Goal: Find specific page/section: Find specific page/section

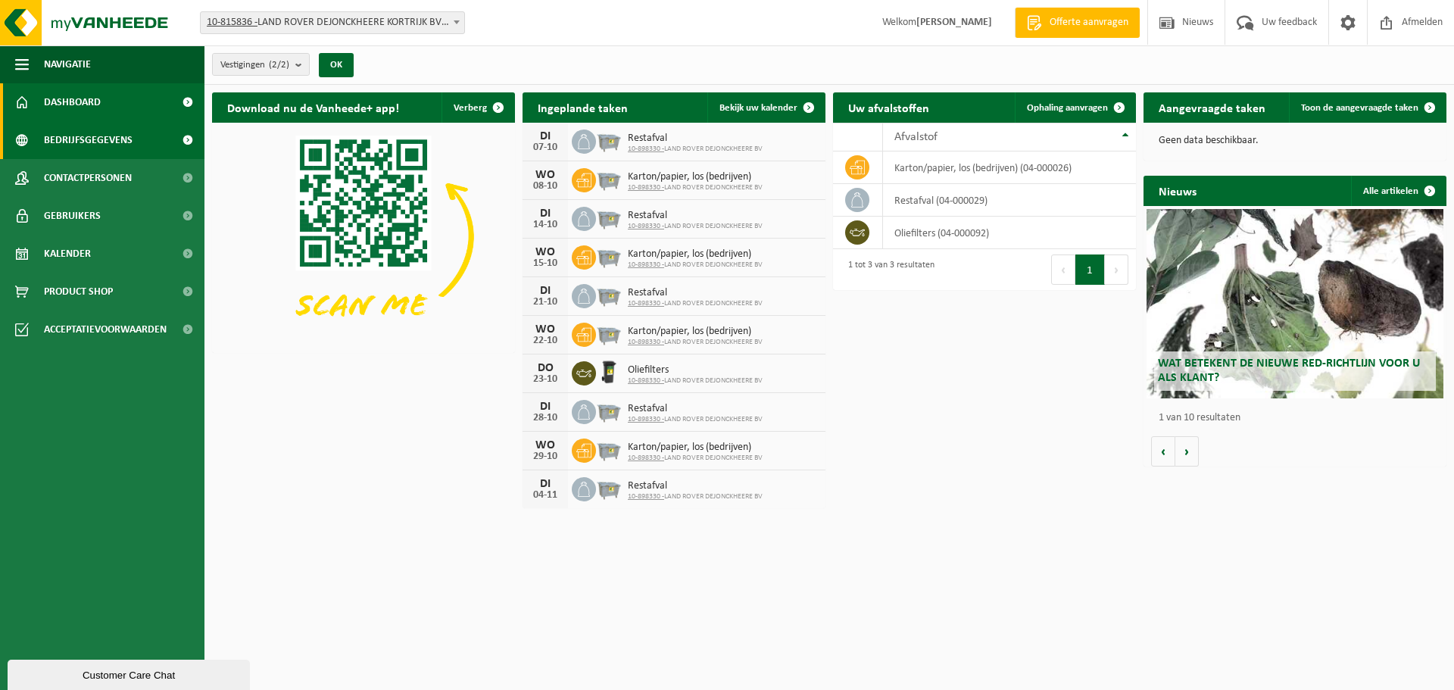
click at [104, 135] on span "Bedrijfsgegevens" at bounding box center [88, 140] width 89 height 38
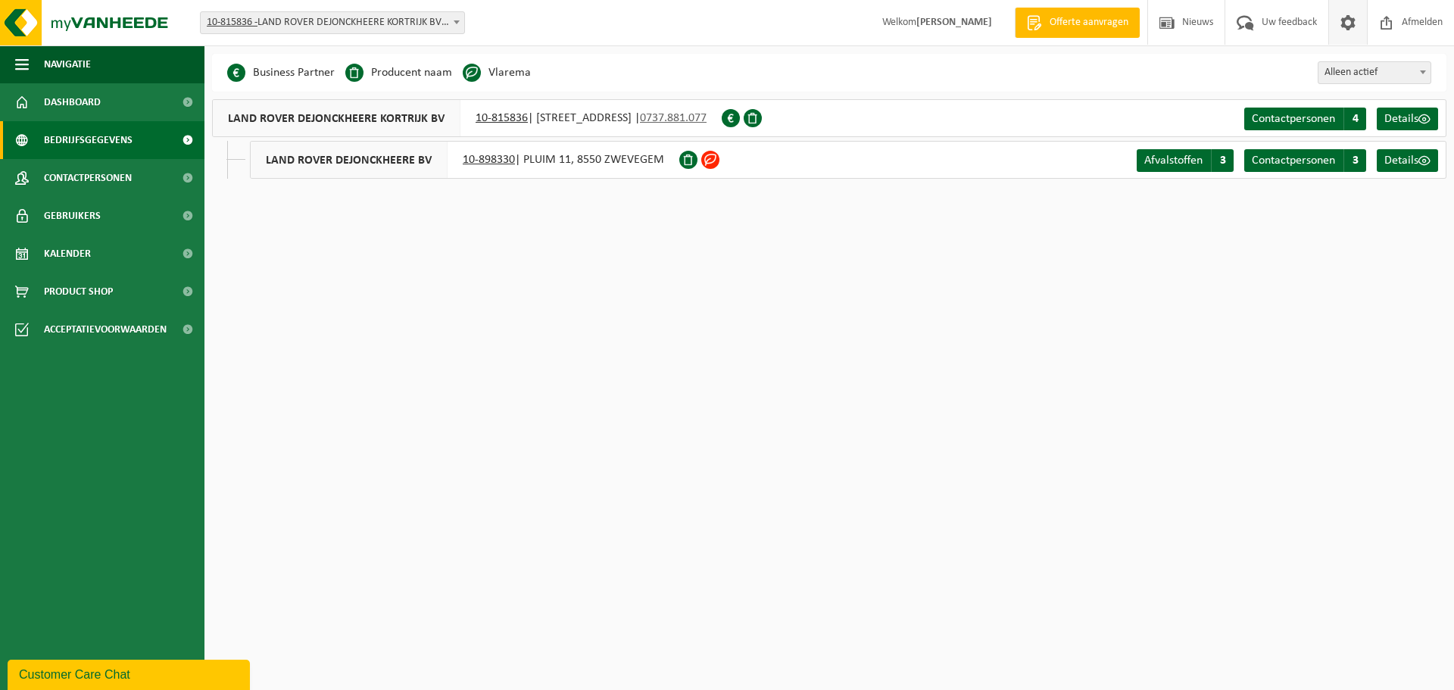
click at [1352, 20] on span at bounding box center [1348, 22] width 23 height 45
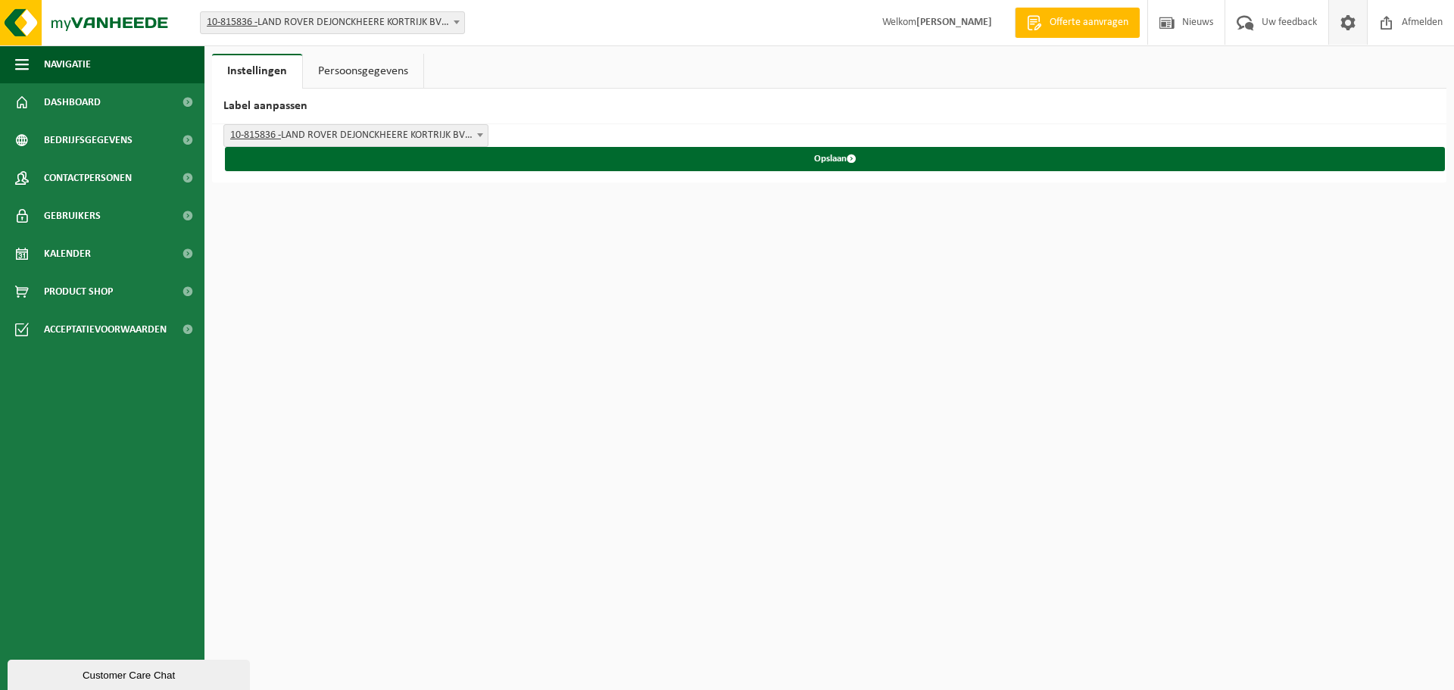
click at [1354, 21] on span at bounding box center [1348, 22] width 23 height 45
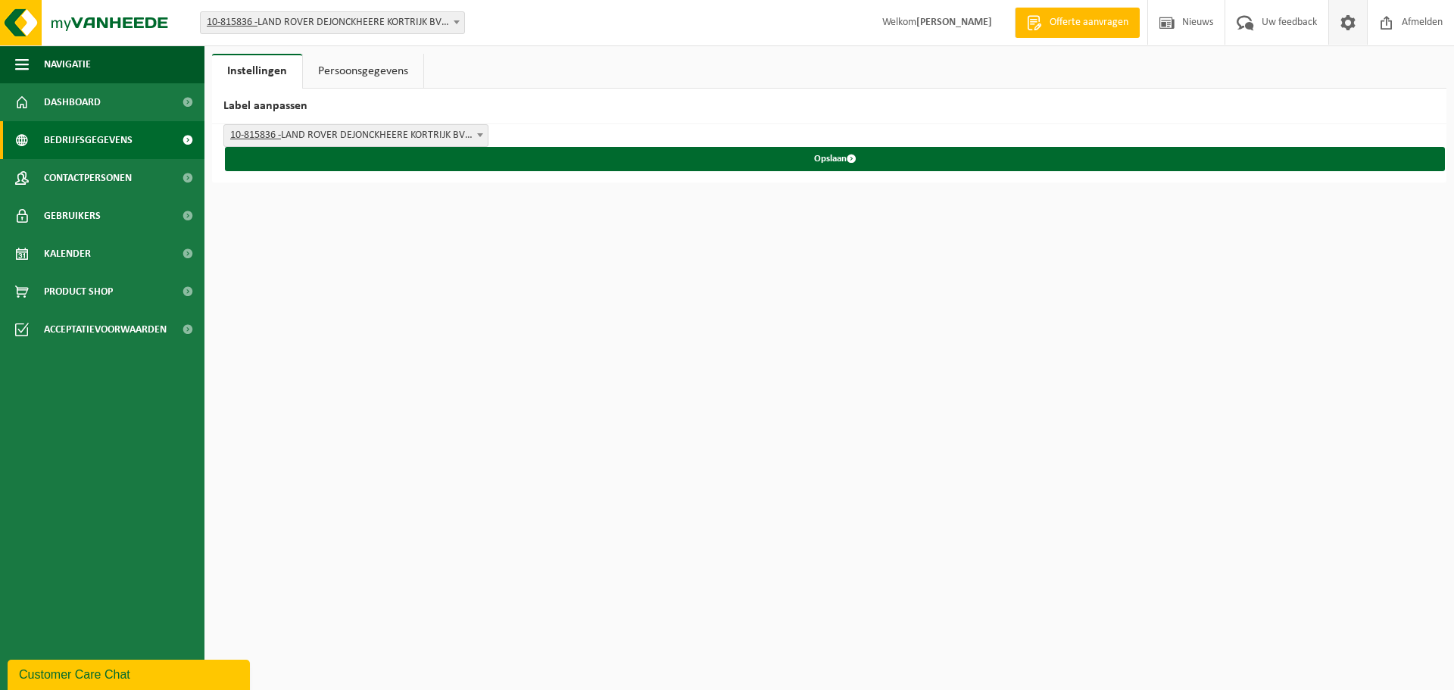
click at [142, 145] on link "Bedrijfsgegevens" at bounding box center [102, 140] width 204 height 38
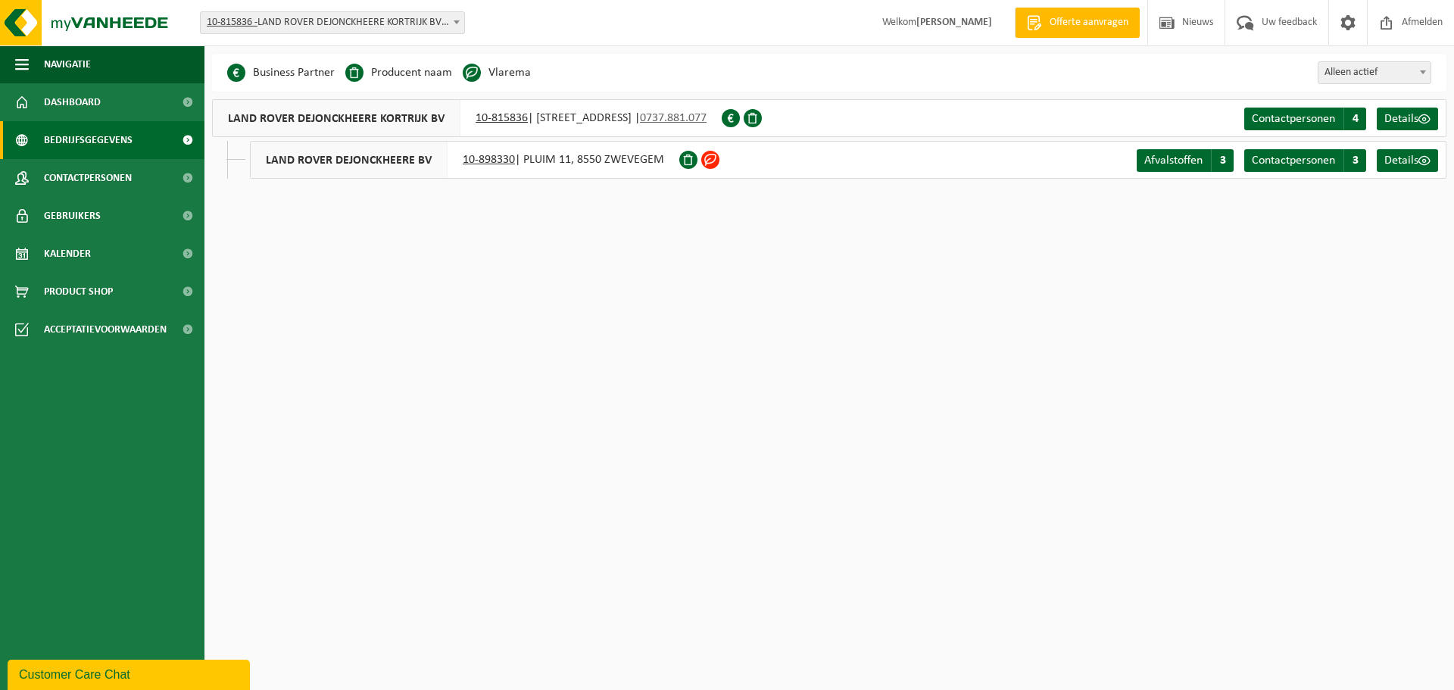
click at [482, 158] on tcxspan "10-898330" at bounding box center [489, 160] width 52 height 12
click at [1400, 152] on link "Details" at bounding box center [1407, 160] width 61 height 23
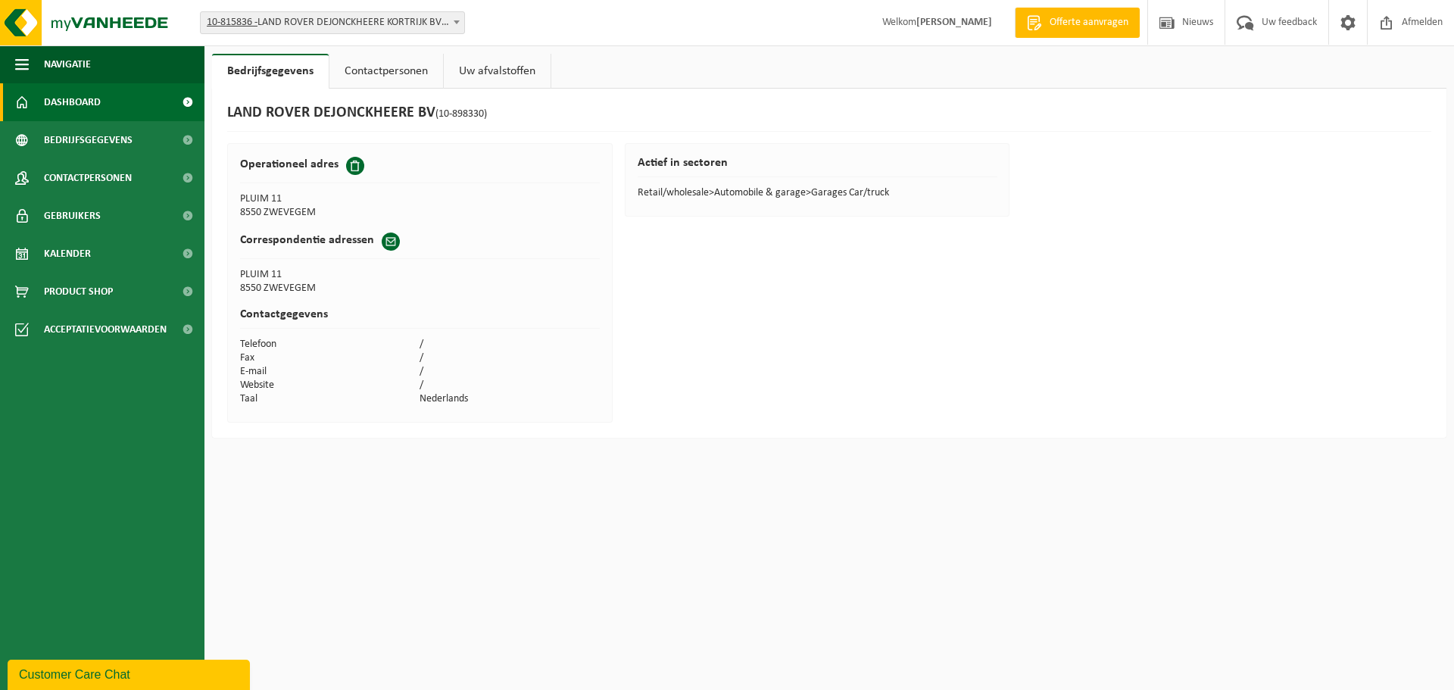
click at [136, 112] on link "Dashboard" at bounding box center [102, 102] width 204 height 38
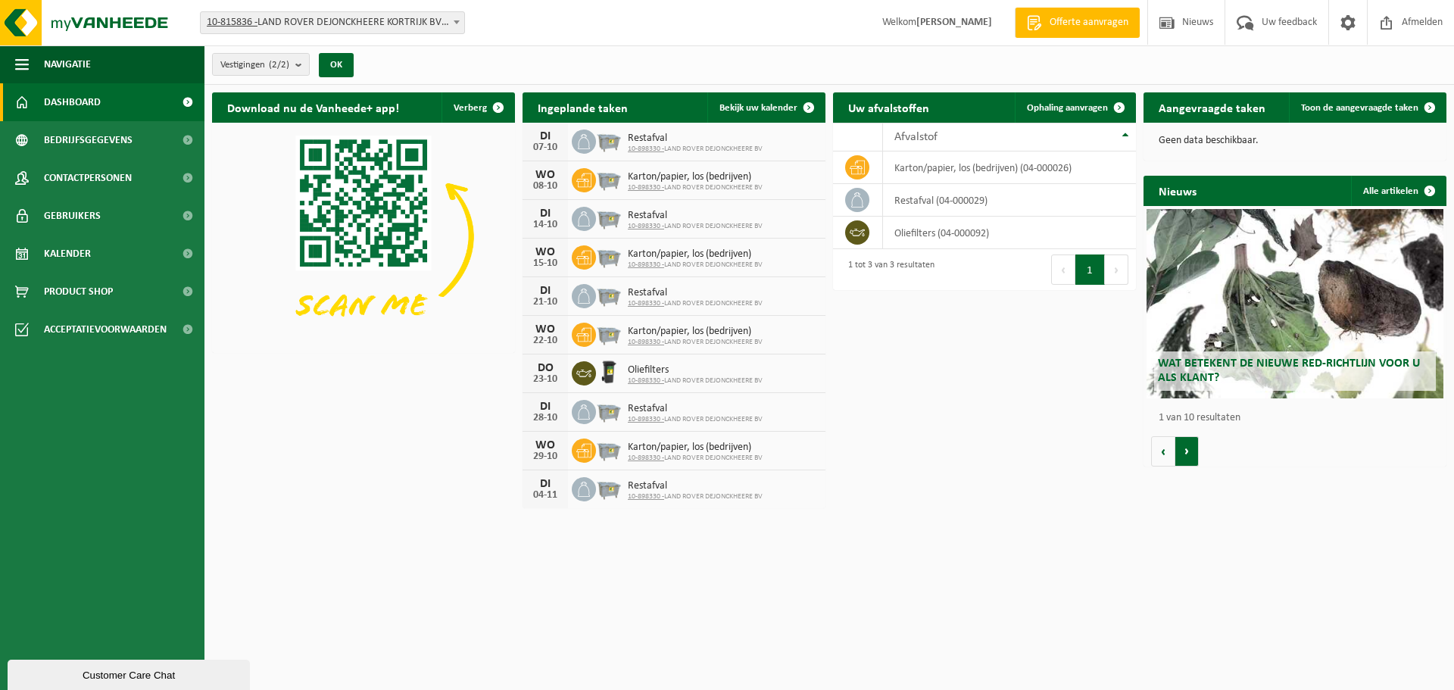
click at [1188, 454] on button "Volgende" at bounding box center [1186, 451] width 23 height 30
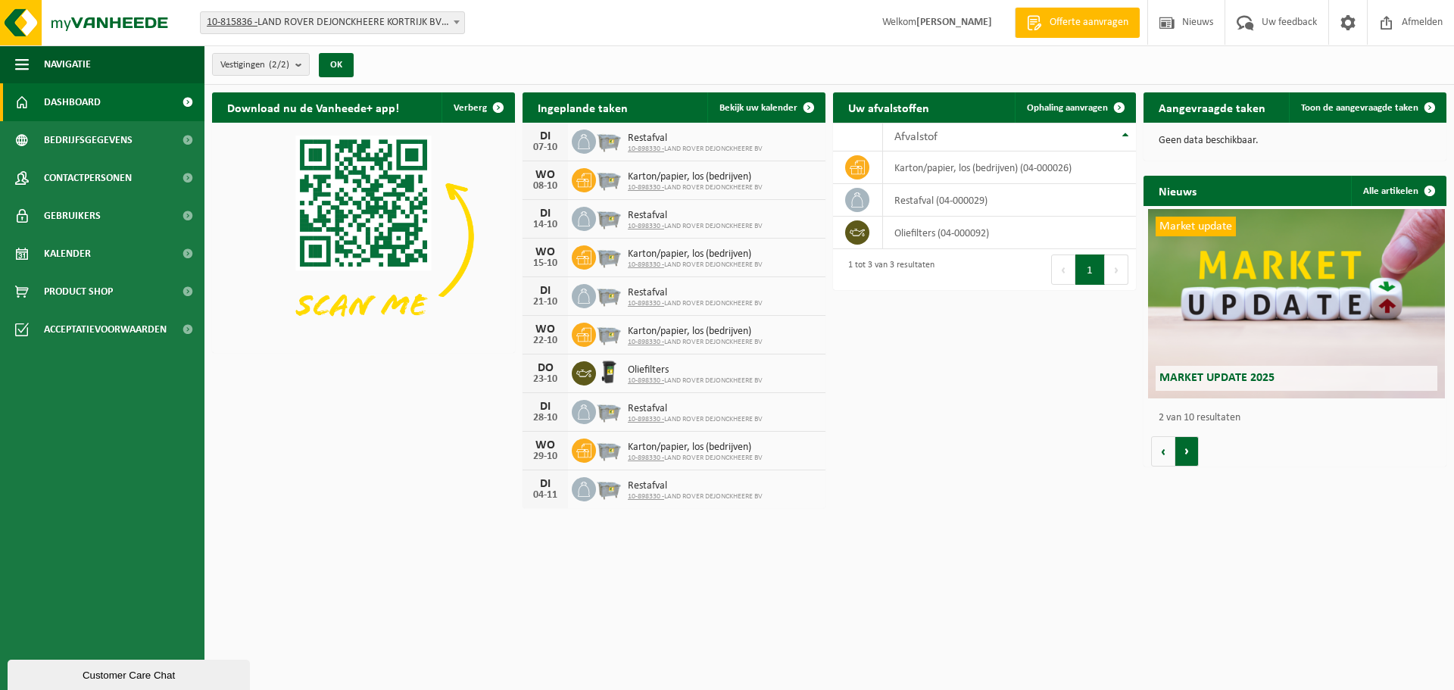
scroll to position [0, 303]
click at [64, 145] on span "Bedrijfsgegevens" at bounding box center [88, 140] width 89 height 38
